Goal: Task Accomplishment & Management: Manage account settings

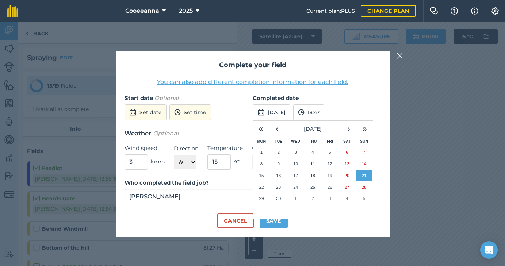
select select "W"
select select "Sunny"
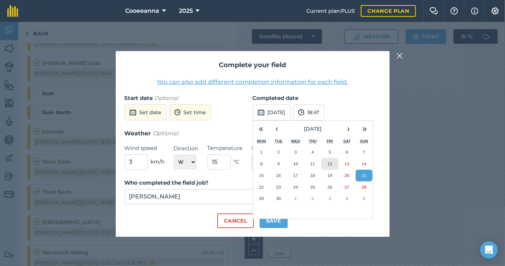
click at [332, 162] on abbr "12" at bounding box center [329, 163] width 5 height 5
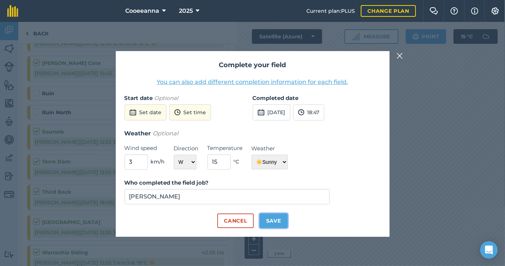
click at [273, 213] on button "Save" at bounding box center [273, 220] width 28 height 15
checkbox input "true"
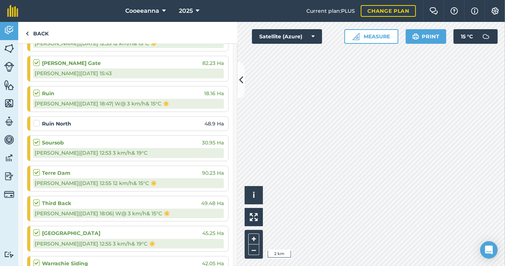
click at [38, 120] on label at bounding box center [37, 120] width 9 height 0
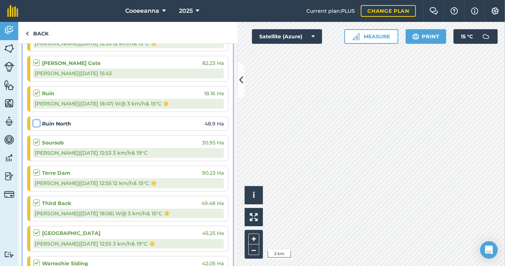
click at [38, 122] on input "checkbox" at bounding box center [35, 122] width 5 height 5
checkbox input "false"
select select "W"
select select "Sunny"
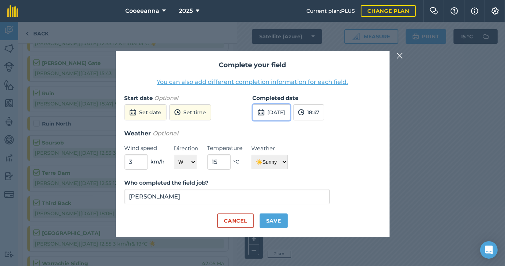
click at [271, 109] on button "[DATE]" at bounding box center [271, 112] width 38 height 16
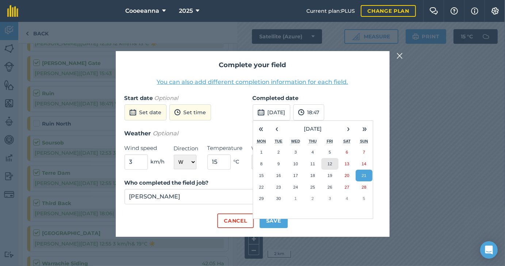
click at [328, 165] on abbr "12" at bounding box center [329, 163] width 5 height 5
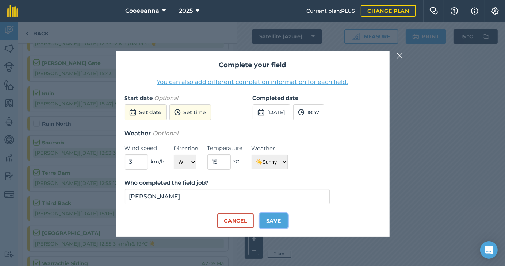
click at [277, 223] on button "Save" at bounding box center [273, 220] width 28 height 15
checkbox input "true"
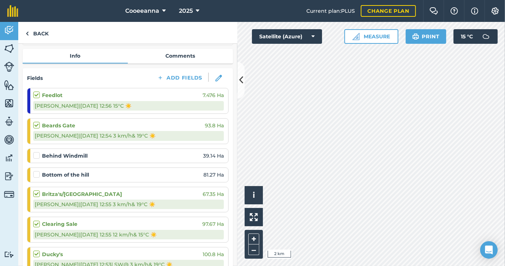
scroll to position [72, 0]
click at [37, 171] on label at bounding box center [37, 171] width 9 height 0
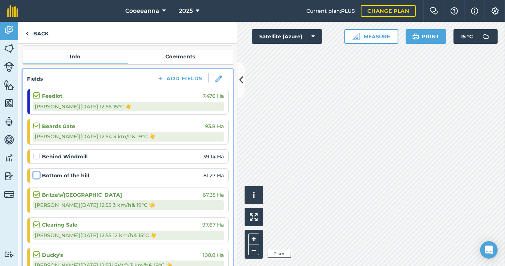
click at [37, 174] on input "checkbox" at bounding box center [35, 173] width 5 height 5
checkbox input "false"
select select "W"
select select "Sunny"
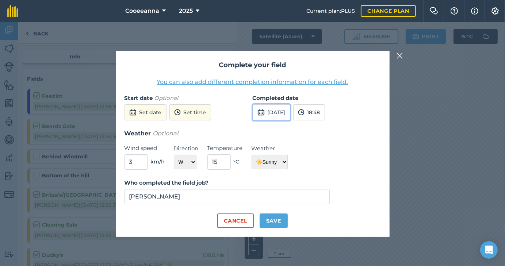
click at [269, 114] on button "[DATE]" at bounding box center [271, 112] width 38 height 16
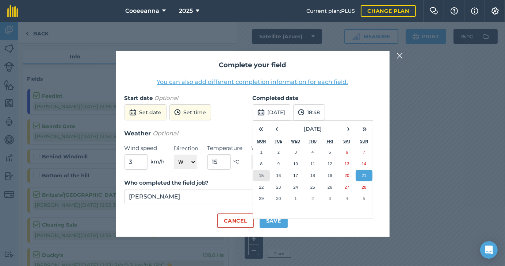
click at [265, 171] on button "15" at bounding box center [261, 176] width 17 height 12
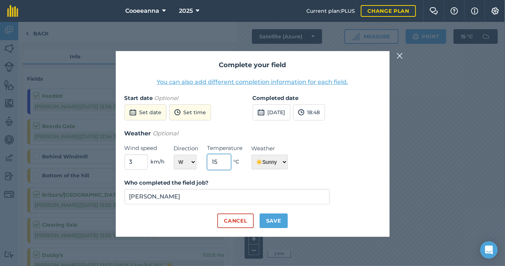
click at [220, 165] on input "15" at bounding box center [218, 161] width 23 height 15
click at [277, 223] on button "Save" at bounding box center [273, 220] width 28 height 15
checkbox input "true"
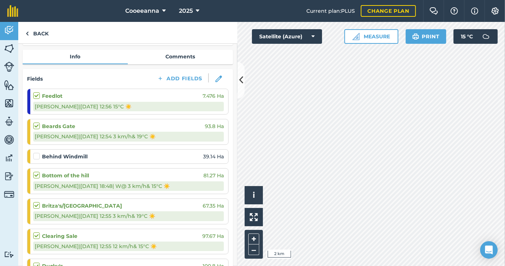
click at [37, 153] on label at bounding box center [37, 153] width 9 height 0
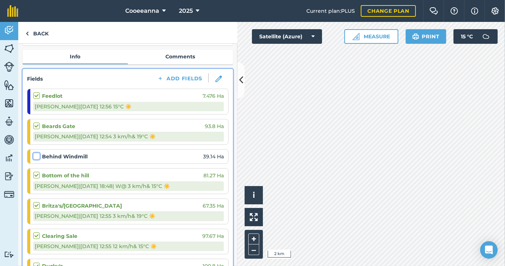
click at [37, 156] on input "checkbox" at bounding box center [35, 155] width 5 height 5
checkbox input "false"
select select "W"
select select "Sunny"
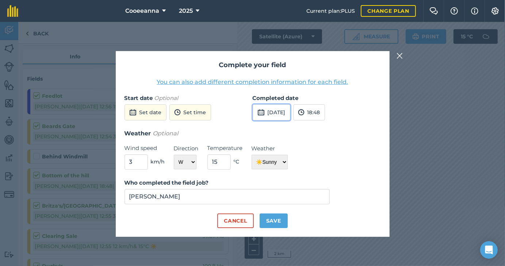
click at [273, 114] on button "[DATE]" at bounding box center [271, 112] width 38 height 16
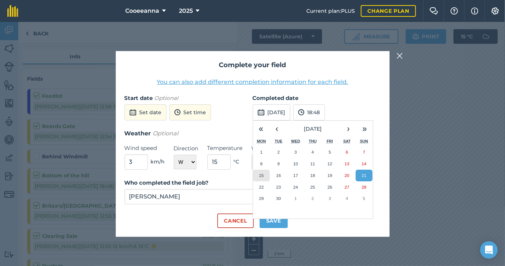
click at [260, 176] on abbr "15" at bounding box center [261, 175] width 5 height 5
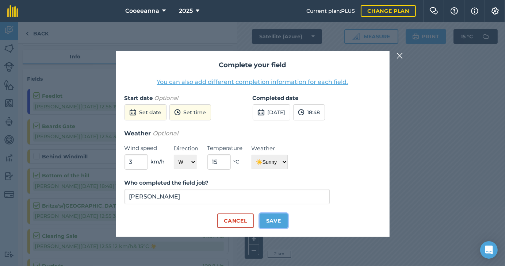
click at [280, 220] on button "Save" at bounding box center [273, 220] width 28 height 15
checkbox input "true"
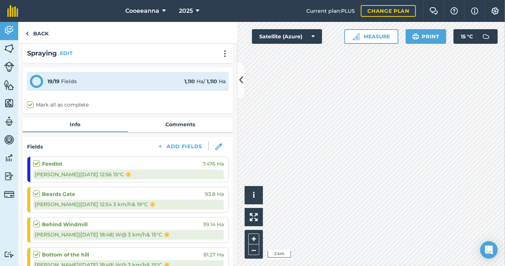
scroll to position [4, 0]
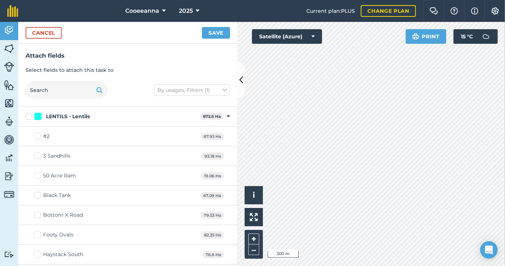
checkbox input "true"
click at [215, 37] on button "Save" at bounding box center [216, 33] width 28 height 12
checkbox input "false"
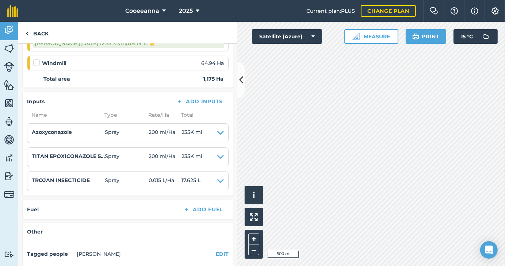
scroll to position [679, 0]
click at [37, 59] on label at bounding box center [37, 59] width 9 height 0
click at [37, 59] on input "checkbox" at bounding box center [35, 61] width 5 height 5
checkbox input "false"
select select "W"
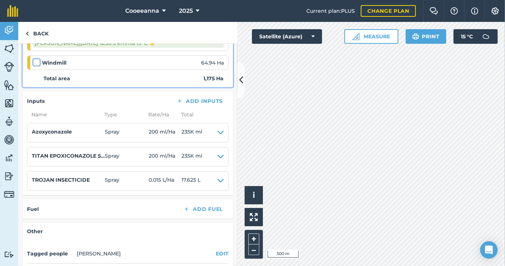
select select "Sunny"
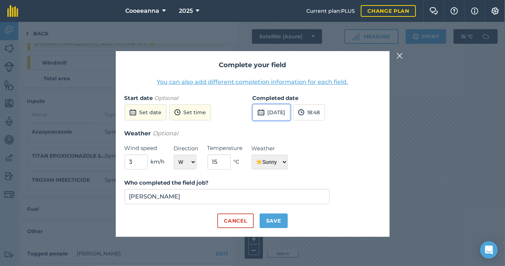
click at [288, 112] on button "[DATE]" at bounding box center [271, 112] width 38 height 16
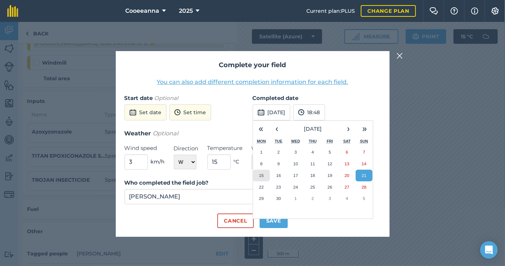
click at [263, 177] on abbr "15" at bounding box center [261, 175] width 5 height 5
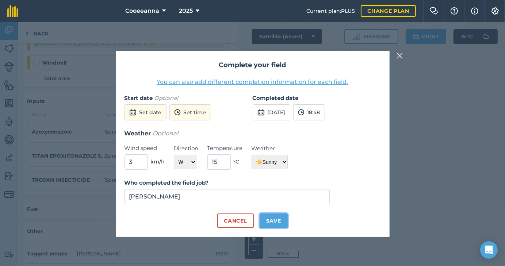
click at [271, 224] on button "Save" at bounding box center [273, 220] width 28 height 15
checkbox input "true"
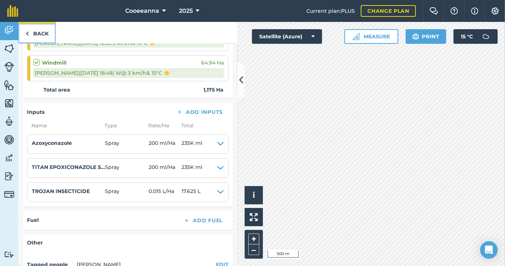
click at [31, 38] on link "Back" at bounding box center [37, 33] width 38 height 22
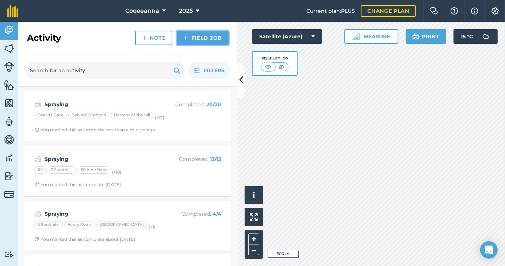
click at [206, 34] on link "Field Job" at bounding box center [203, 38] width 52 height 15
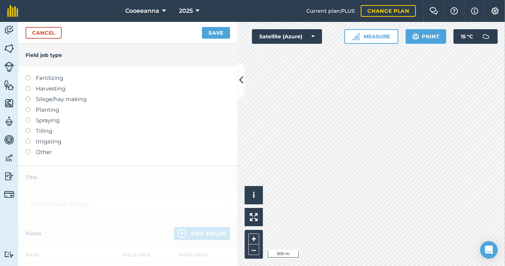
click at [30, 117] on label at bounding box center [31, 117] width 10 height 0
type input "Spraying"
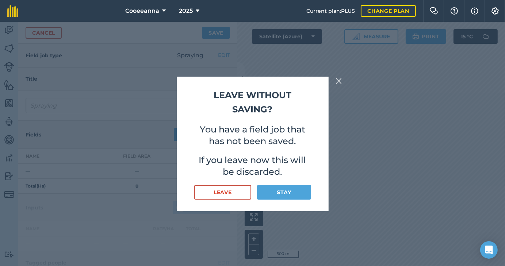
click at [335, 82] on img at bounding box center [338, 81] width 7 height 9
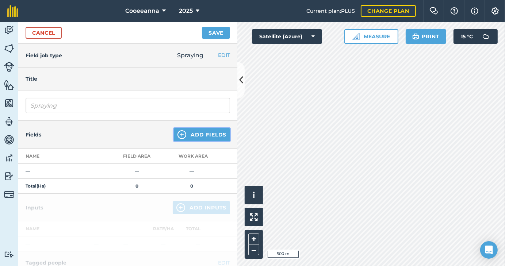
click at [217, 137] on button "Add Fields" at bounding box center [202, 134] width 56 height 13
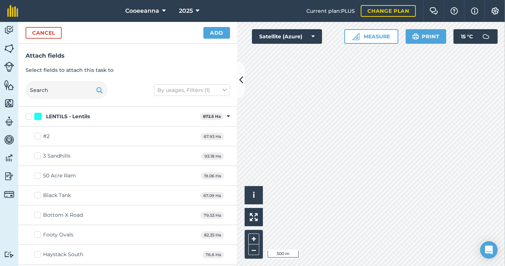
checkbox input "true"
click at [215, 36] on button "Add" at bounding box center [216, 33] width 27 height 12
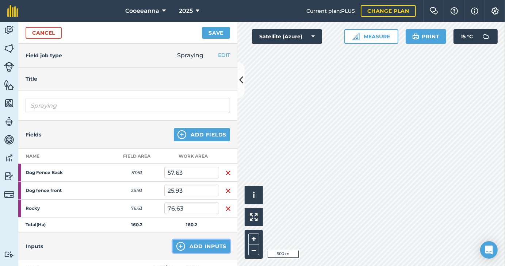
click at [196, 245] on button "Add Inputs" at bounding box center [201, 246] width 57 height 13
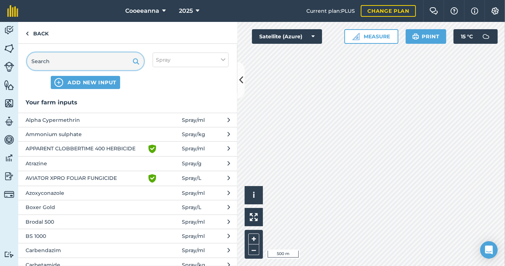
click at [71, 59] on input "text" at bounding box center [85, 62] width 117 height 18
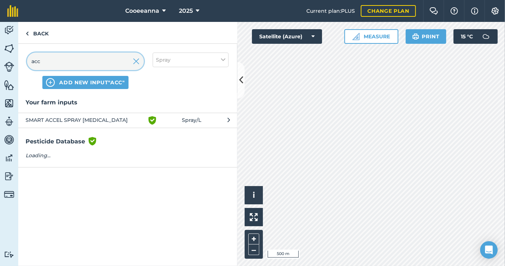
type input "acc"
click at [170, 120] on span "Green shield with white tick" at bounding box center [165, 120] width 34 height 9
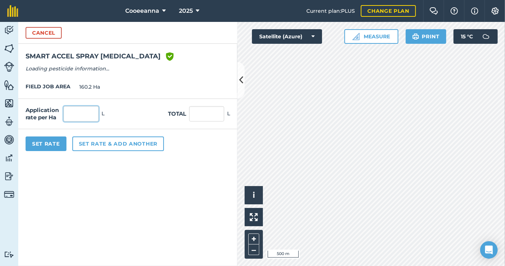
click at [75, 112] on input "text" at bounding box center [80, 113] width 35 height 15
type input "5"
type input "6"
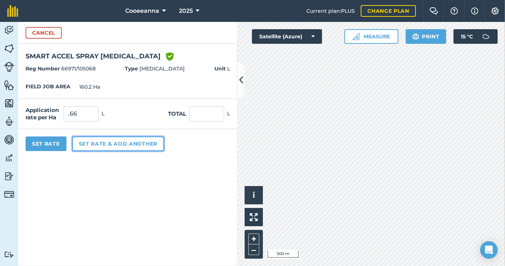
type input "0.66"
type input "105.732"
click at [104, 143] on button "Set rate & add another" at bounding box center [118, 143] width 92 height 15
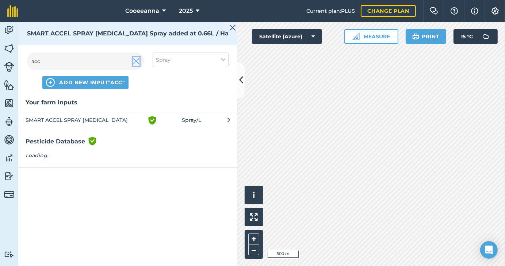
click at [134, 61] on img at bounding box center [136, 61] width 7 height 9
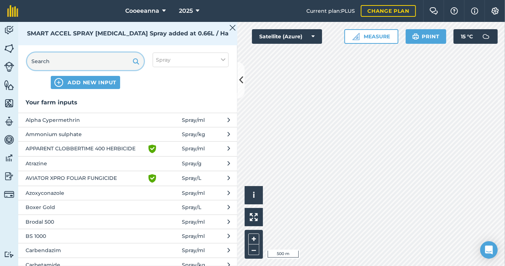
click at [116, 64] on input "text" at bounding box center [85, 62] width 117 height 18
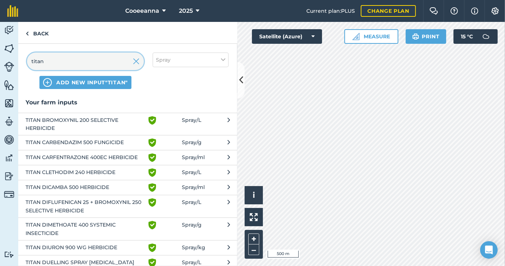
type input "titan"
click at [105, 174] on span "TITAN CLETHODIM 240 HERBICIDE" at bounding box center [85, 172] width 119 height 9
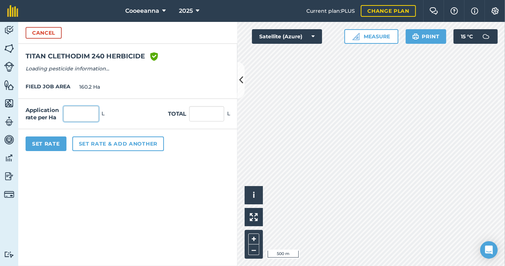
click at [88, 119] on input "text" at bounding box center [80, 113] width 35 height 15
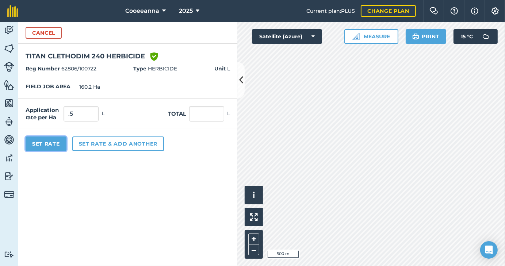
type input "0.5"
type input "80.1"
click at [53, 140] on button "Set Rate" at bounding box center [46, 143] width 41 height 15
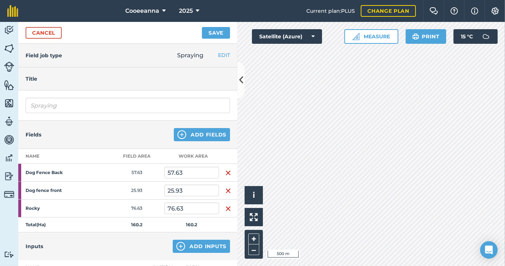
click at [218, 40] on div "Cancel Save" at bounding box center [127, 33] width 219 height 22
click at [217, 37] on button "Save" at bounding box center [216, 33] width 28 height 12
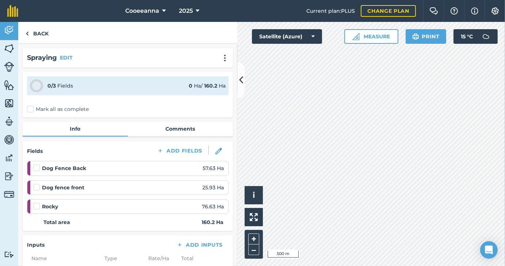
click at [39, 164] on label at bounding box center [37, 164] width 9 height 0
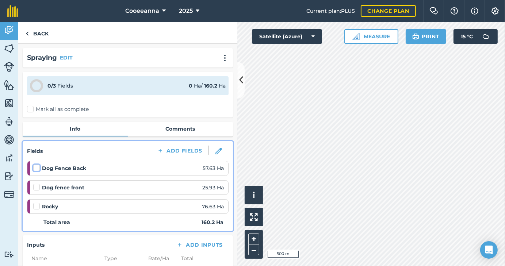
click at [38, 169] on input "checkbox" at bounding box center [35, 166] width 5 height 5
checkbox input "false"
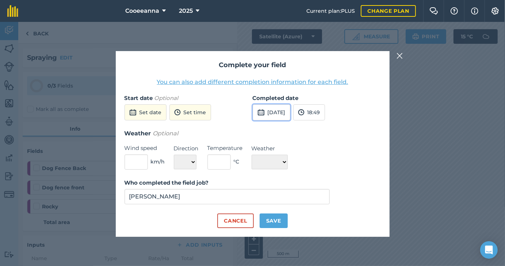
click at [290, 109] on button "[DATE]" at bounding box center [271, 112] width 38 height 16
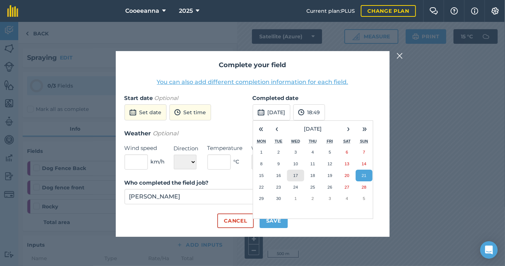
click at [302, 177] on button "17" at bounding box center [295, 176] width 17 height 12
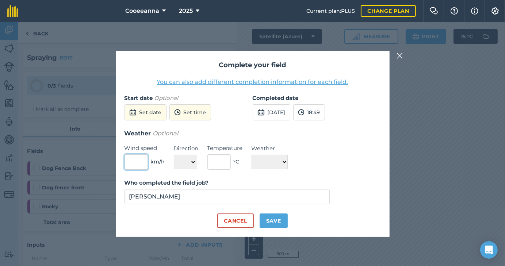
click at [134, 160] on input "text" at bounding box center [135, 161] width 23 height 15
type input "3"
click at [194, 159] on select "N NE E SE S SW W NW" at bounding box center [185, 162] width 23 height 15
select select "W"
click at [174, 155] on select "N NE E SE S SW W NW" at bounding box center [185, 162] width 23 height 15
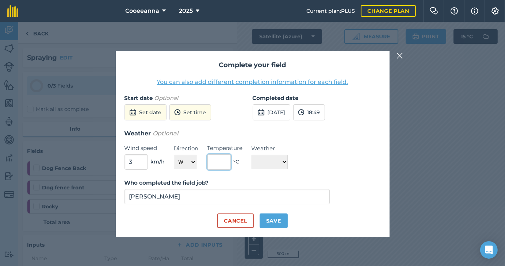
click at [220, 157] on input "text" at bounding box center [218, 161] width 23 height 15
type input "18"
click at [267, 162] on select "☀️ Sunny 🌧 Rainy ⛅️ Cloudy 🌨 Snow ❄️ Icy" at bounding box center [269, 162] width 36 height 15
select select "Sunny"
click at [251, 155] on select "☀️ Sunny 🌧 Rainy ⛅️ Cloudy 🌨 Snow ❄️ Icy" at bounding box center [269, 162] width 36 height 15
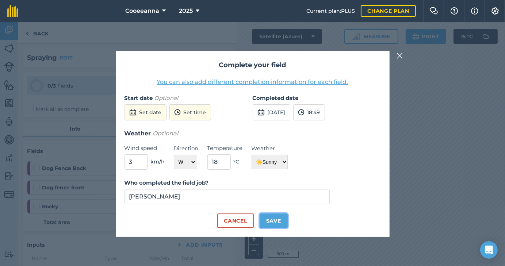
click at [266, 217] on button "Save" at bounding box center [273, 220] width 28 height 15
checkbox input "true"
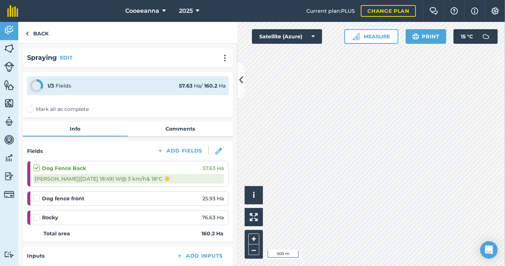
click at [39, 194] on label at bounding box center [37, 194] width 9 height 0
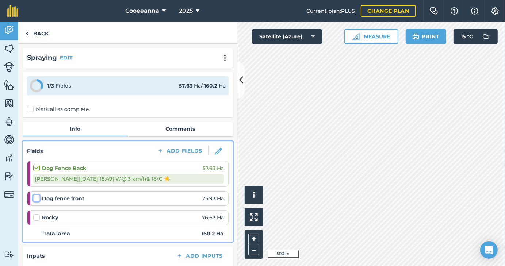
click at [38, 197] on input "checkbox" at bounding box center [35, 196] width 5 height 5
checkbox input "false"
select select "W"
select select "Sunny"
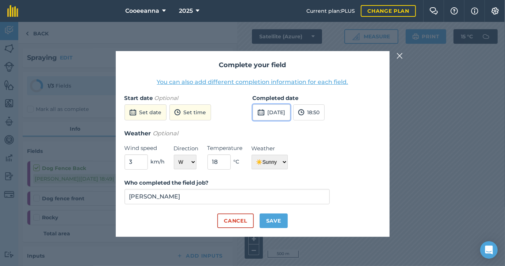
click at [273, 115] on button "[DATE]" at bounding box center [271, 112] width 38 height 16
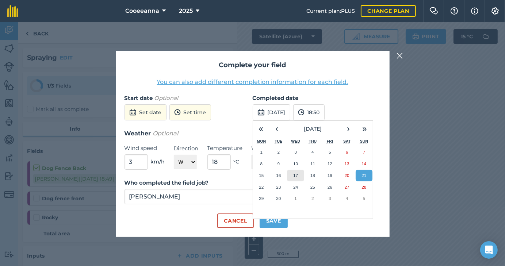
click at [299, 179] on button "17" at bounding box center [295, 176] width 17 height 12
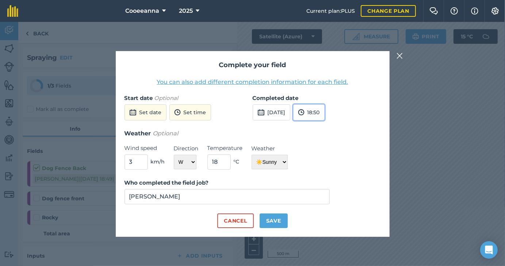
click at [322, 105] on button "18:50" at bounding box center [308, 112] width 31 height 16
click at [321, 163] on button "15:30" at bounding box center [310, 167] width 34 height 12
click at [321, 117] on button "15:30" at bounding box center [308, 112] width 31 height 16
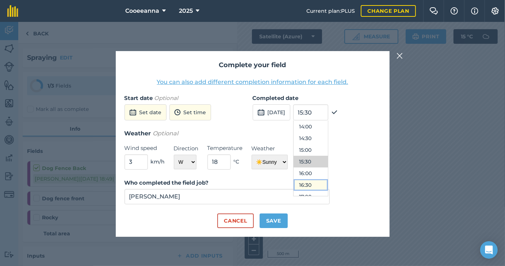
click at [324, 181] on button "16:30" at bounding box center [310, 185] width 34 height 12
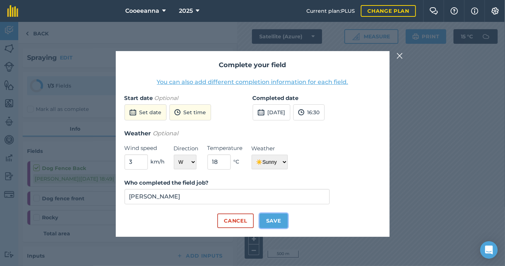
click at [276, 224] on button "Save" at bounding box center [273, 220] width 28 height 15
checkbox input "true"
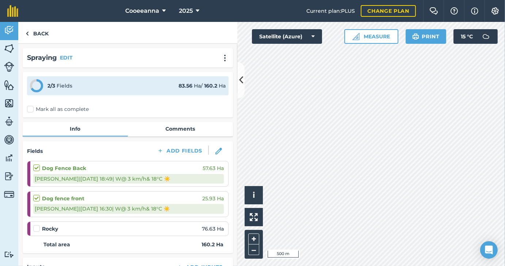
click at [32, 229] on li "Rocky 76.63 Ha" at bounding box center [127, 228] width 201 height 15
click at [36, 225] on label at bounding box center [37, 225] width 9 height 0
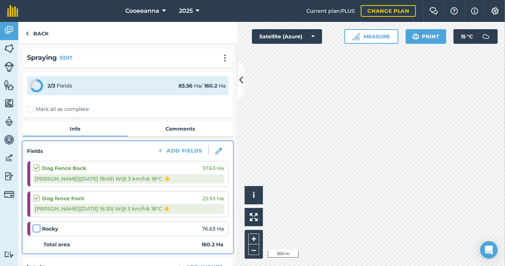
click at [36, 229] on input "checkbox" at bounding box center [35, 227] width 5 height 5
checkbox input "false"
select select "W"
select select "Sunny"
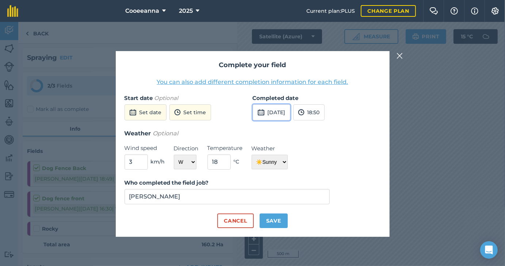
click at [290, 116] on button "[DATE]" at bounding box center [271, 112] width 38 height 16
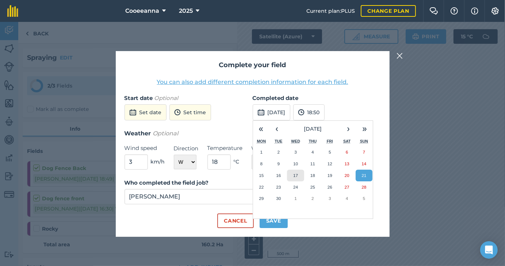
click at [298, 175] on button "17" at bounding box center [295, 176] width 17 height 12
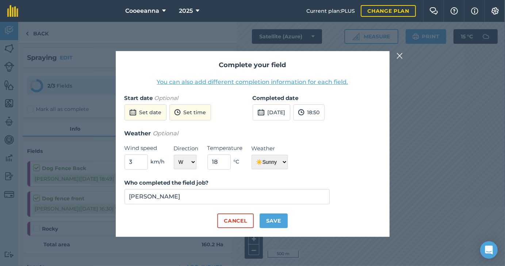
click at [324, 99] on label "Completed date" at bounding box center [316, 98] width 128 height 9
click at [324, 113] on button "18:50" at bounding box center [308, 112] width 31 height 16
click at [323, 139] on button "10:30" at bounding box center [310, 138] width 34 height 12
click at [276, 219] on button "Save" at bounding box center [273, 220] width 28 height 15
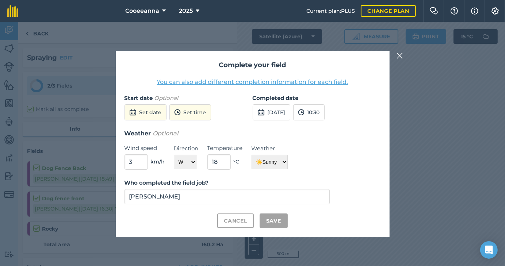
checkbox input "true"
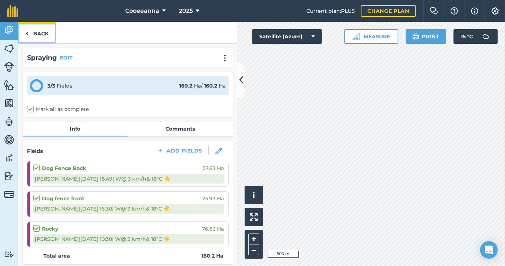
click at [40, 35] on link "Back" at bounding box center [37, 33] width 38 height 22
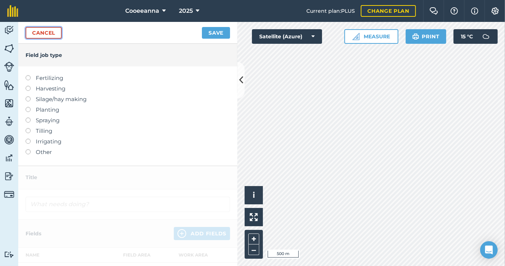
click at [55, 32] on link "Cancel" at bounding box center [44, 33] width 36 height 12
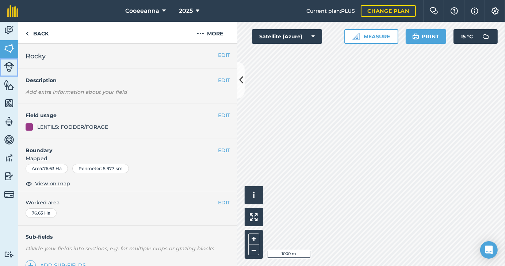
click at [13, 70] on img at bounding box center [9, 67] width 10 height 10
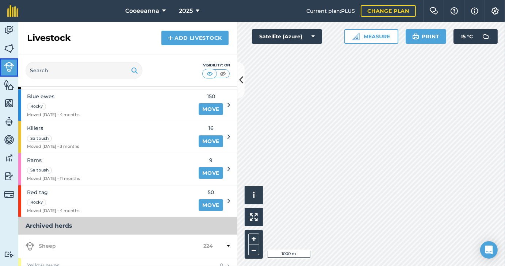
scroll to position [76, 0]
click at [183, 34] on link "Add Livestock" at bounding box center [194, 38] width 67 height 15
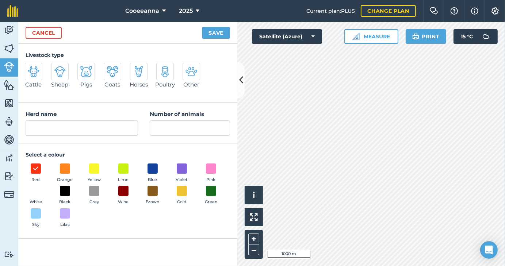
click at [58, 76] on img at bounding box center [60, 72] width 12 height 12
click at [57, 67] on input "Sheep" at bounding box center [54, 65] width 5 height 5
radio input "true"
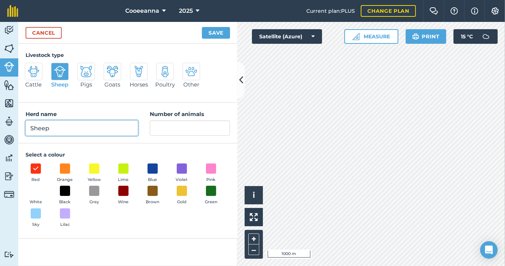
click at [61, 126] on input "Sheep" at bounding box center [82, 127] width 112 height 15
type input "S"
type input "White tag lambs"
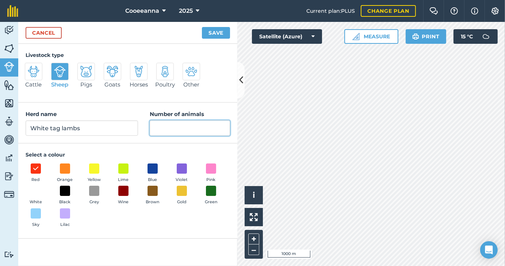
click at [179, 134] on input "Number of animals" at bounding box center [190, 127] width 80 height 15
type input "240"
click at [32, 193] on span at bounding box center [35, 190] width 11 height 11
click at [222, 32] on button "Save" at bounding box center [216, 33] width 28 height 12
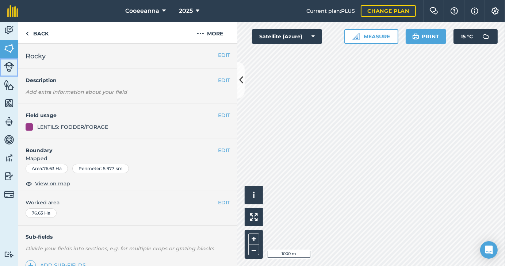
click at [5, 59] on link "Livestock" at bounding box center [9, 67] width 18 height 18
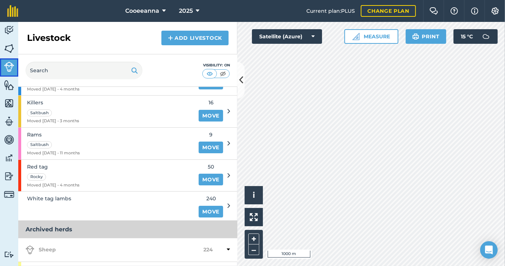
scroll to position [102, 0]
click at [211, 209] on link "Move" at bounding box center [210, 211] width 24 height 12
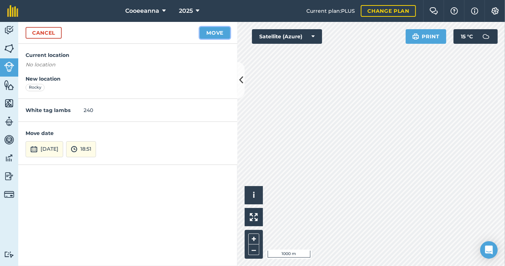
click at [219, 33] on button "Move" at bounding box center [215, 33] width 30 height 12
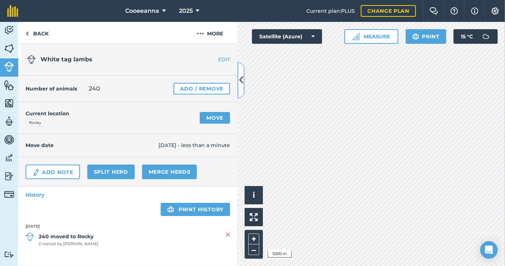
click at [239, 76] on icon at bounding box center [241, 80] width 4 height 13
